Goal: Information Seeking & Learning: Learn about a topic

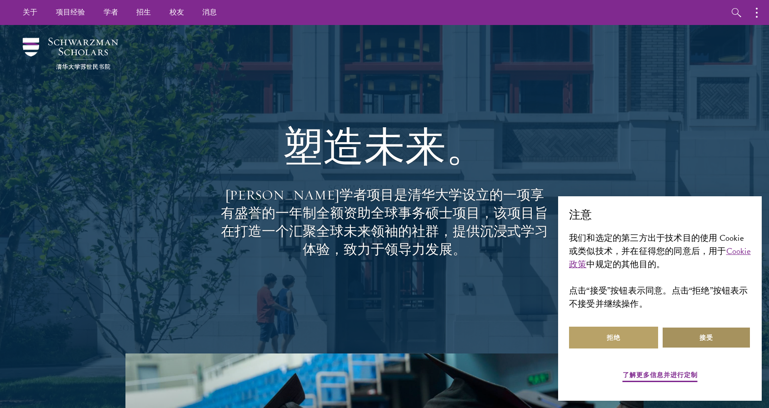
click at [691, 341] on button "接受" at bounding box center [706, 338] width 89 height 22
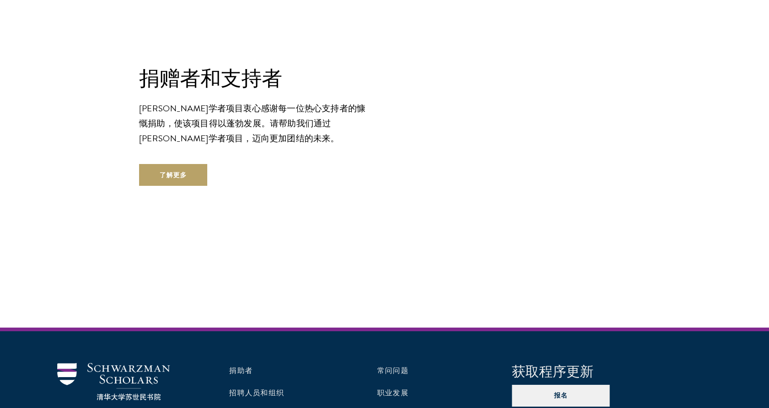
scroll to position [2636, 0]
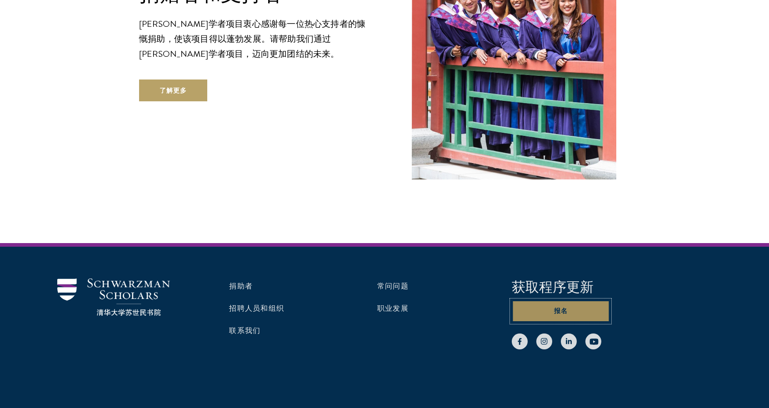
click at [566, 300] on button "报名" at bounding box center [561, 311] width 98 height 22
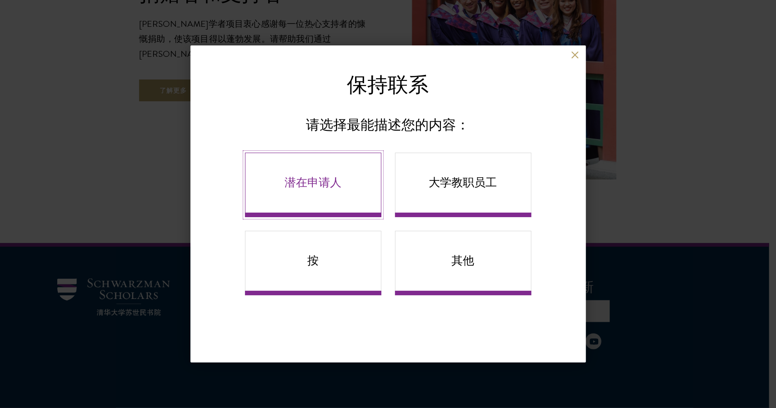
click at [319, 191] on link "潜在申请人" at bounding box center [313, 185] width 136 height 65
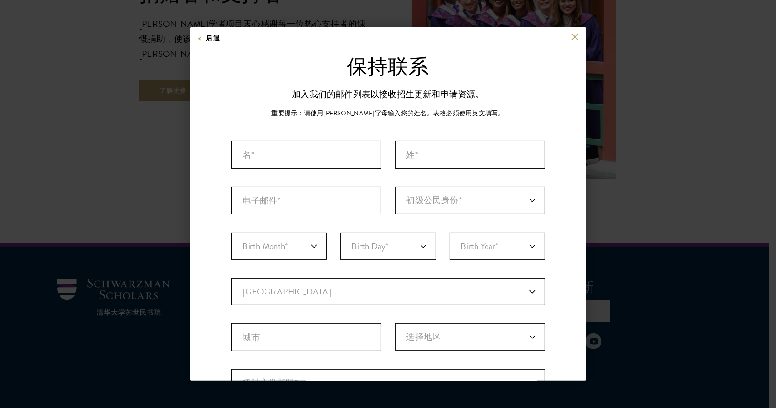
click at [662, 129] on div "后退 保持联系 请选择最能描述您的内容： 潜在申请人 大学教职员工 按 其他 保持联系 加入我们的邮件列表，接收有关该计划、学者和我们更广泛的社区的最新消息。…" at bounding box center [388, 204] width 776 height 354
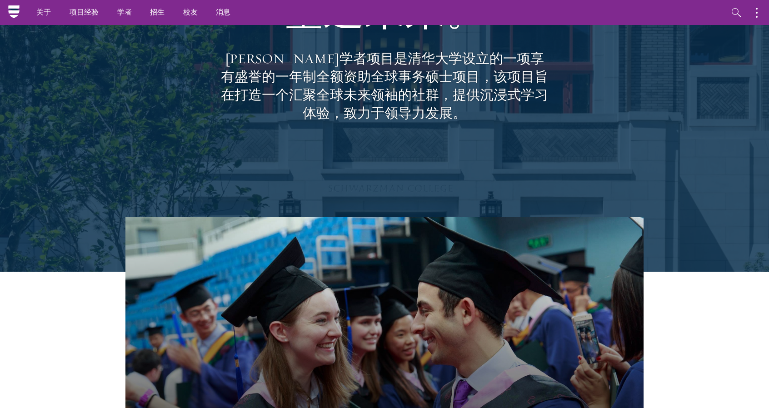
scroll to position [0, 0]
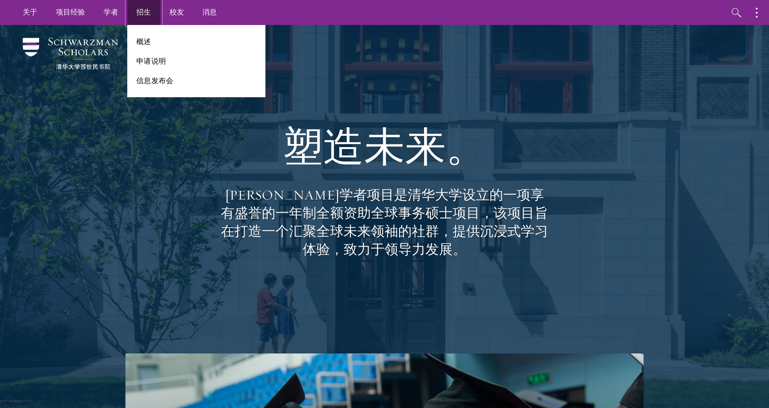
click at [148, 13] on font "招生" at bounding box center [143, 12] width 15 height 10
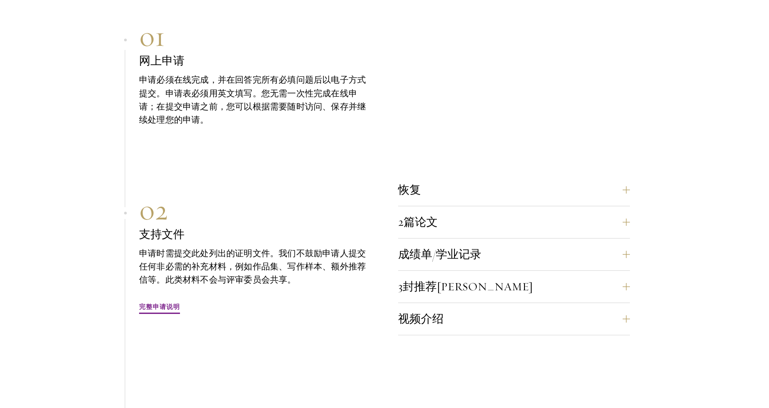
scroll to position [2545, 0]
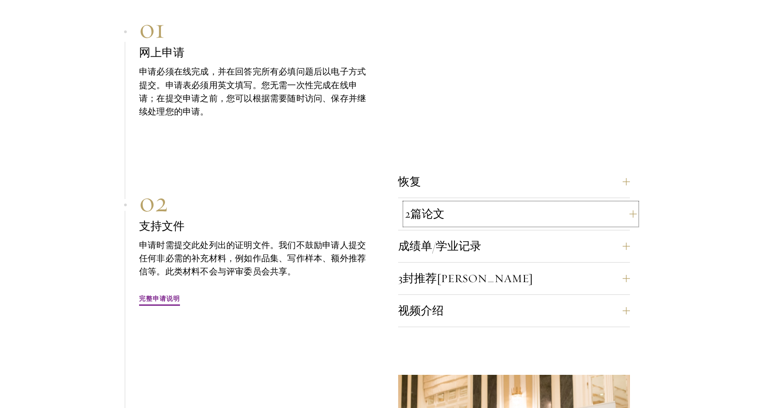
click at [459, 203] on button "2篇论文" at bounding box center [521, 214] width 232 height 22
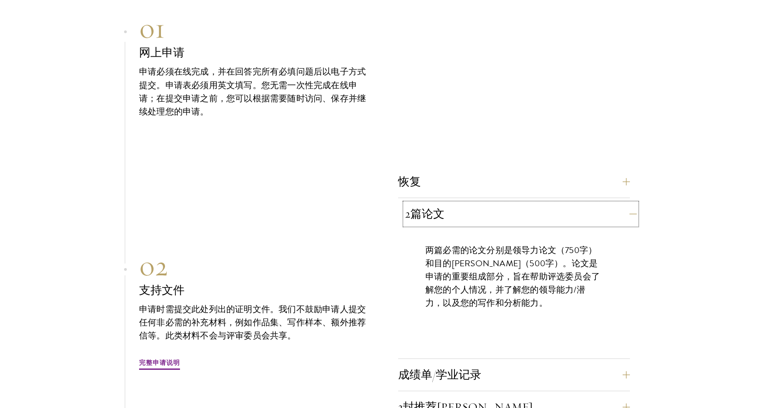
click at [458, 203] on button "2篇论文" at bounding box center [521, 214] width 232 height 22
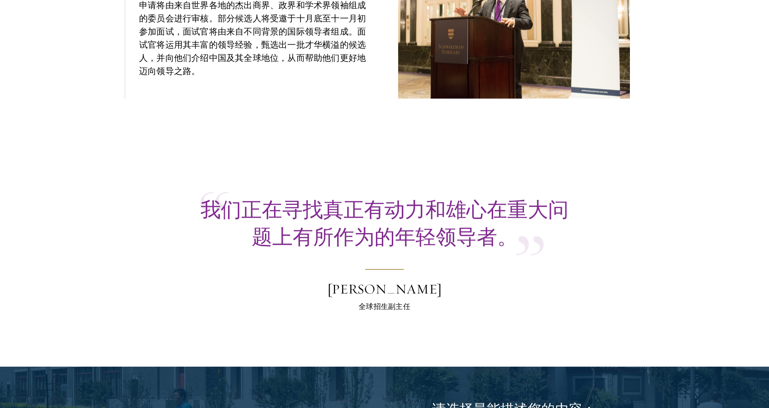
scroll to position [3000, 0]
